Goal: Information Seeking & Learning: Learn about a topic

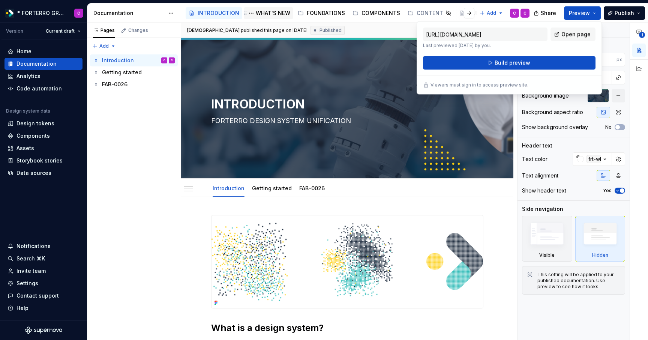
click at [283, 11] on div "WHAT'S NEW" at bounding box center [273, 13] width 35 height 8
type textarea "*"
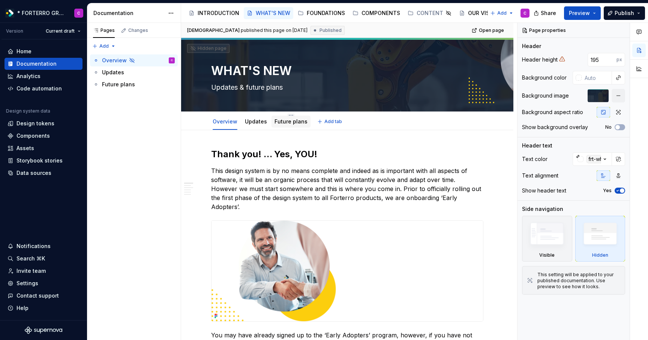
click at [281, 120] on link "Future plans" at bounding box center [291, 121] width 33 height 6
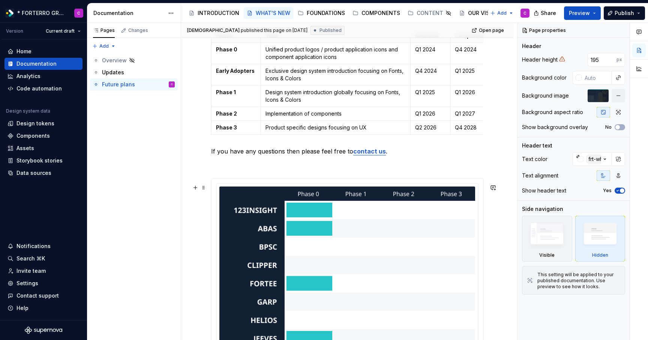
scroll to position [228, 0]
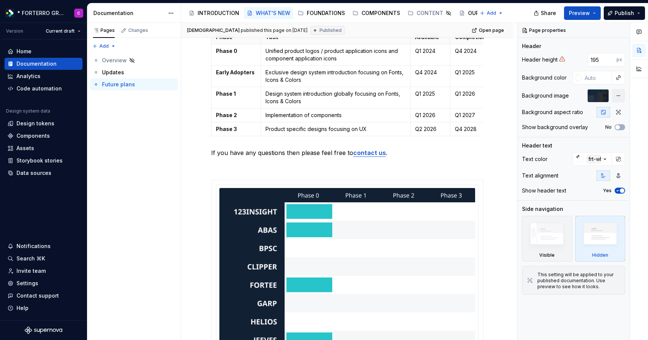
type textarea "*"
